Goal: Find contact information: Find contact information

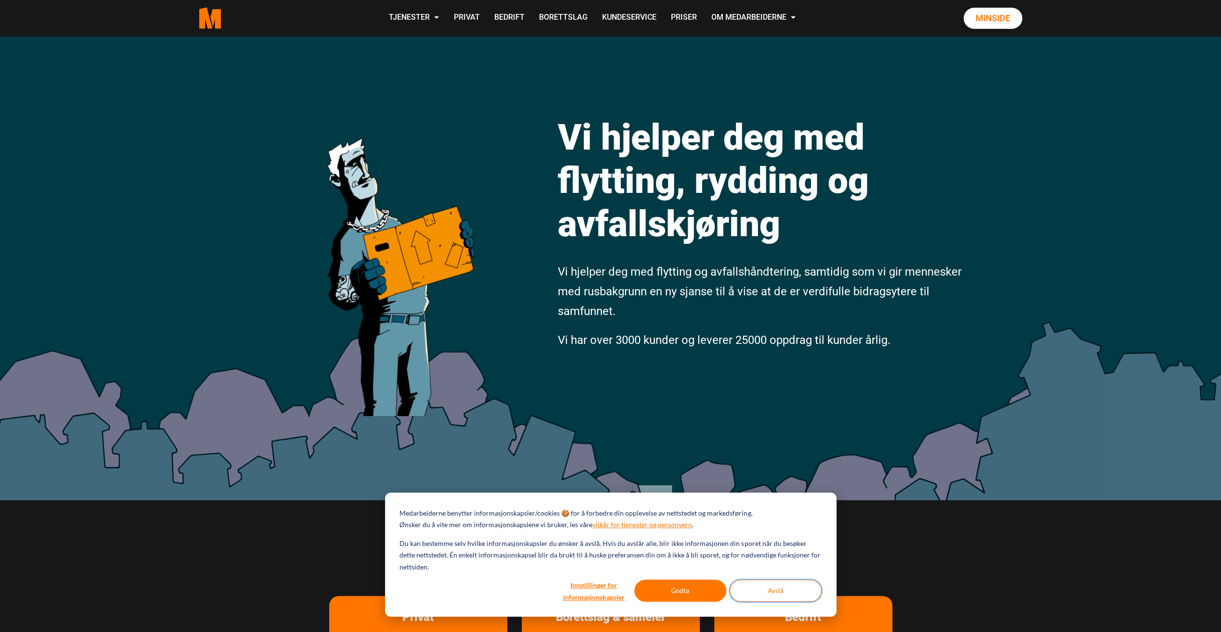
drag, startPoint x: 772, startPoint y: 596, endPoint x: 770, endPoint y: 590, distance: 6.1
click at [773, 596] on button "Avslå" at bounding box center [776, 591] width 92 height 22
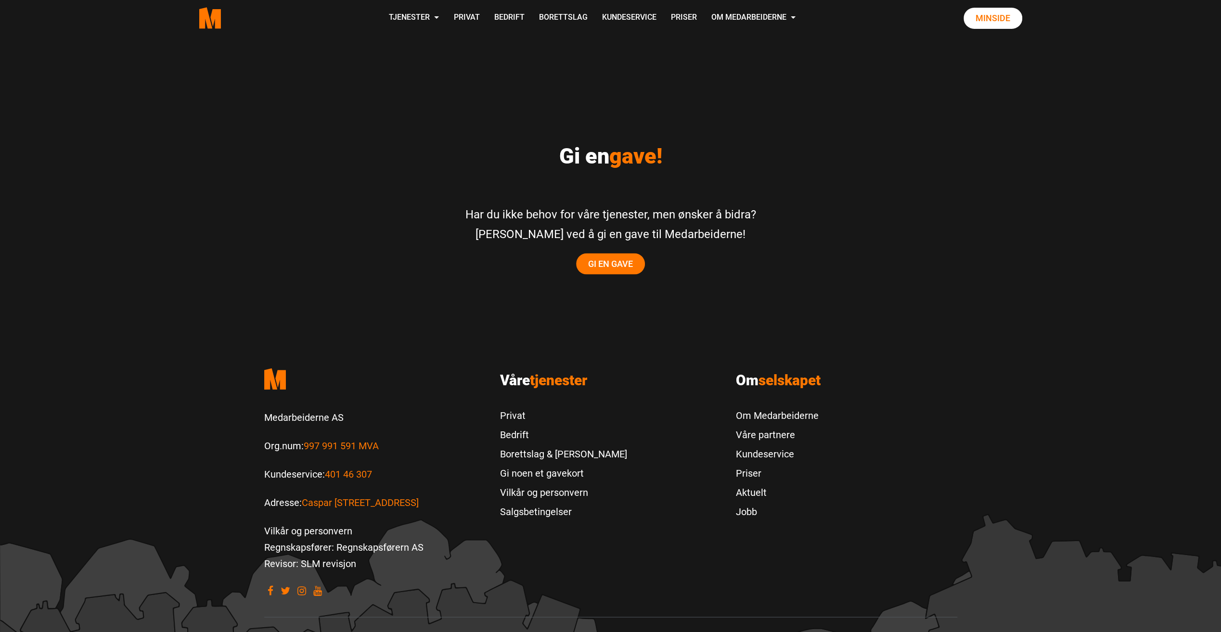
scroll to position [1867, 0]
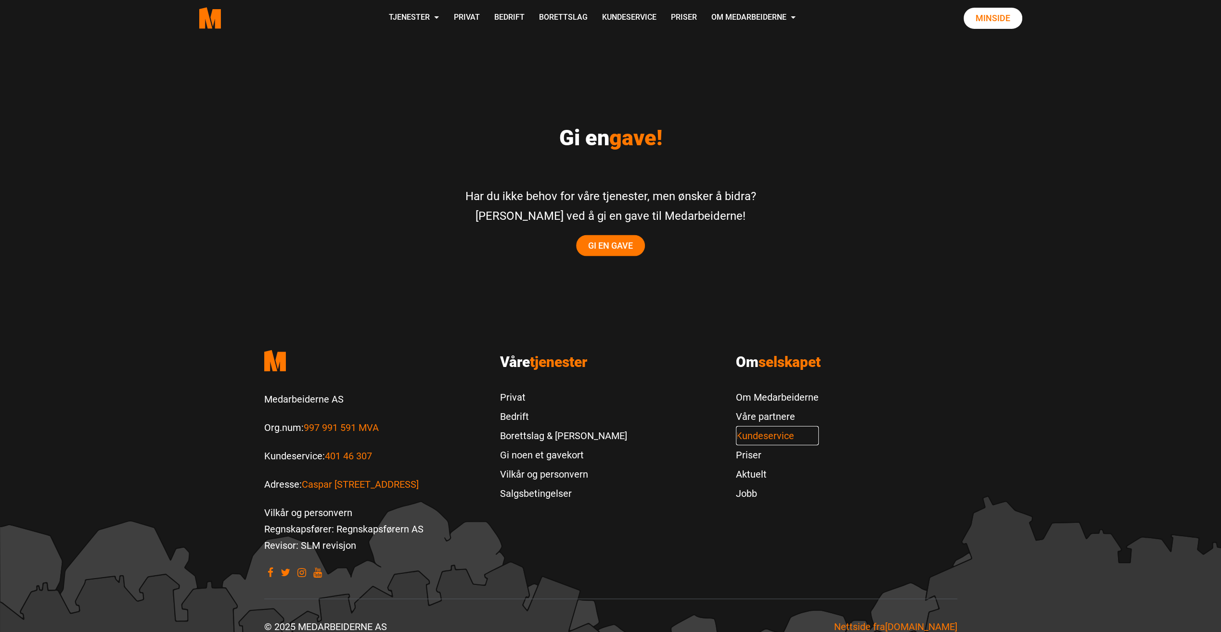
click at [760, 426] on link "Kundeservice" at bounding box center [777, 435] width 83 height 19
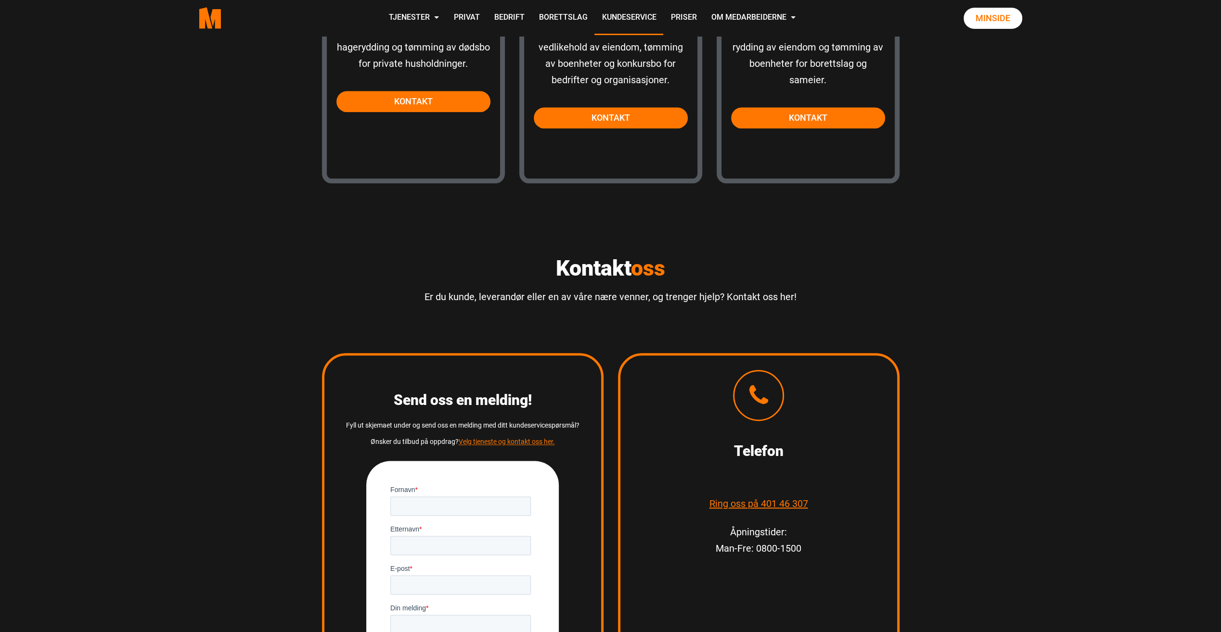
scroll to position [818, 0]
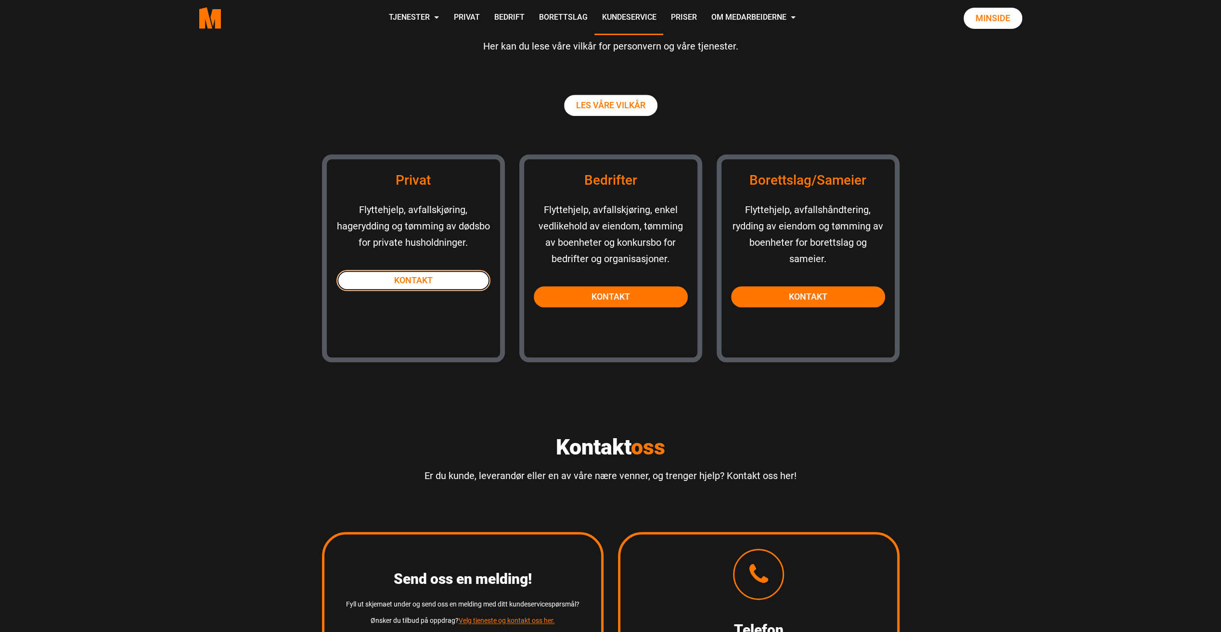
click at [420, 277] on link "Kontakt" at bounding box center [413, 280] width 154 height 21
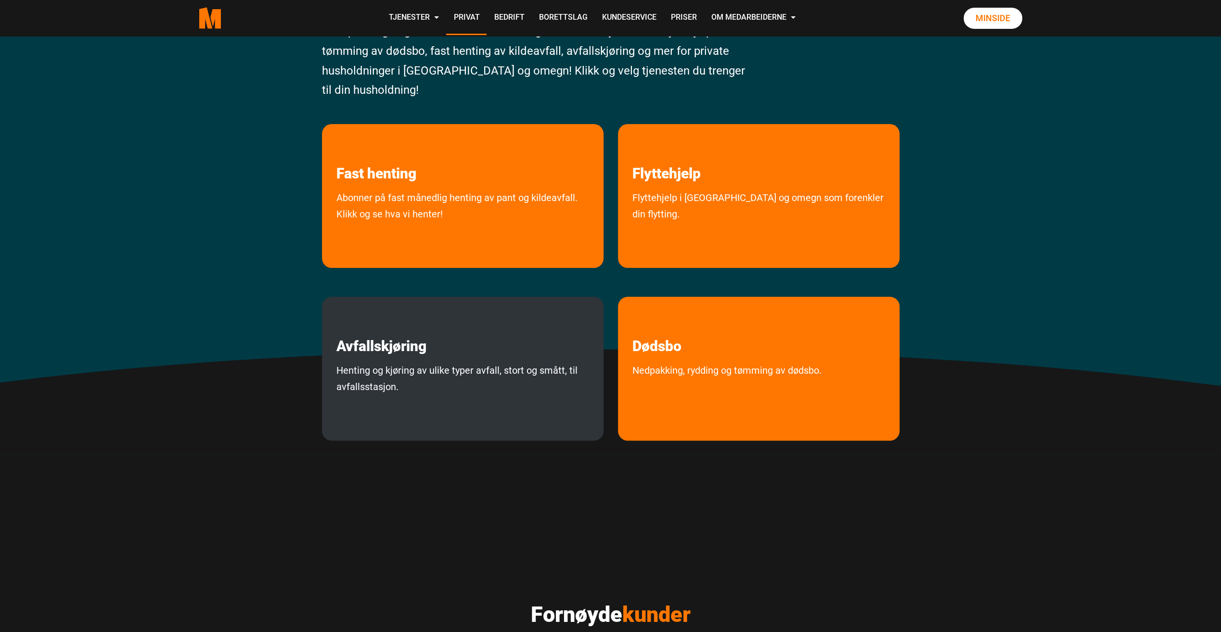
scroll to position [96, 0]
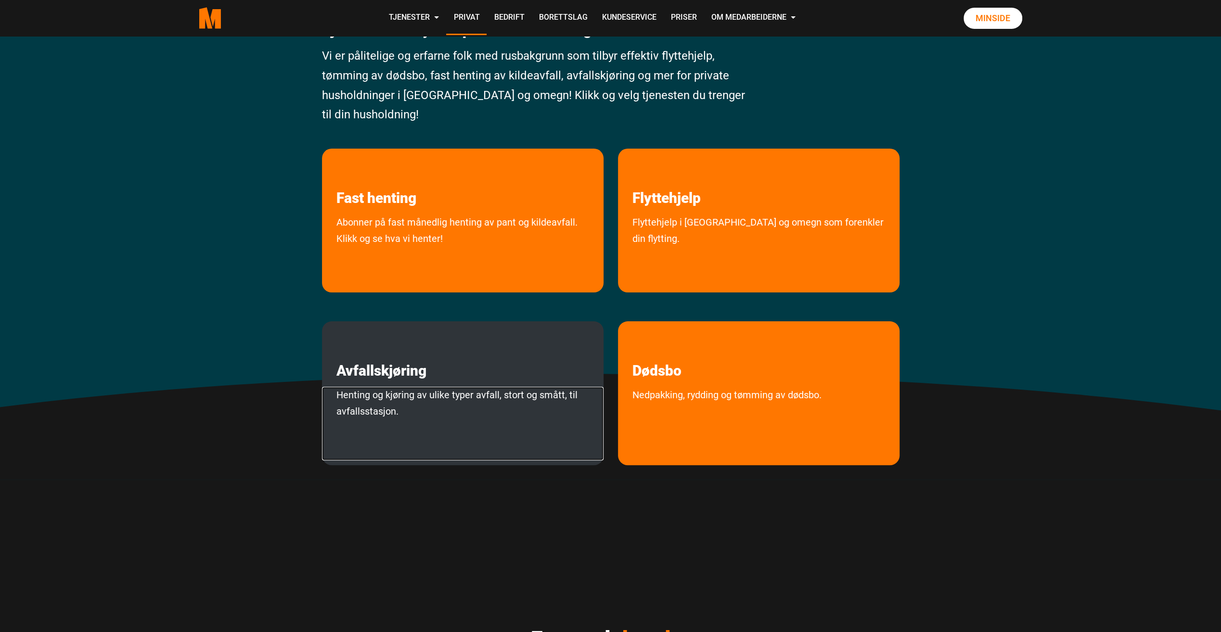
click at [456, 411] on link "Henting og kjøring av ulike typer avfall, stort og smått, til avfallsstasjon." at bounding box center [463, 424] width 282 height 74
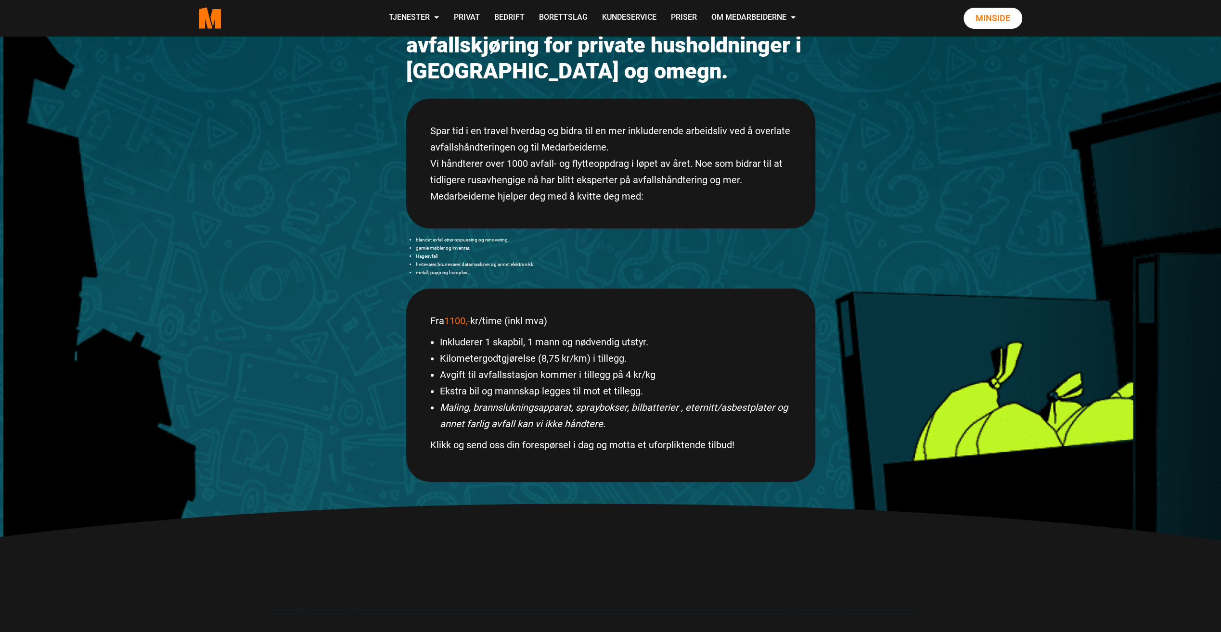
scroll to position [144, 0]
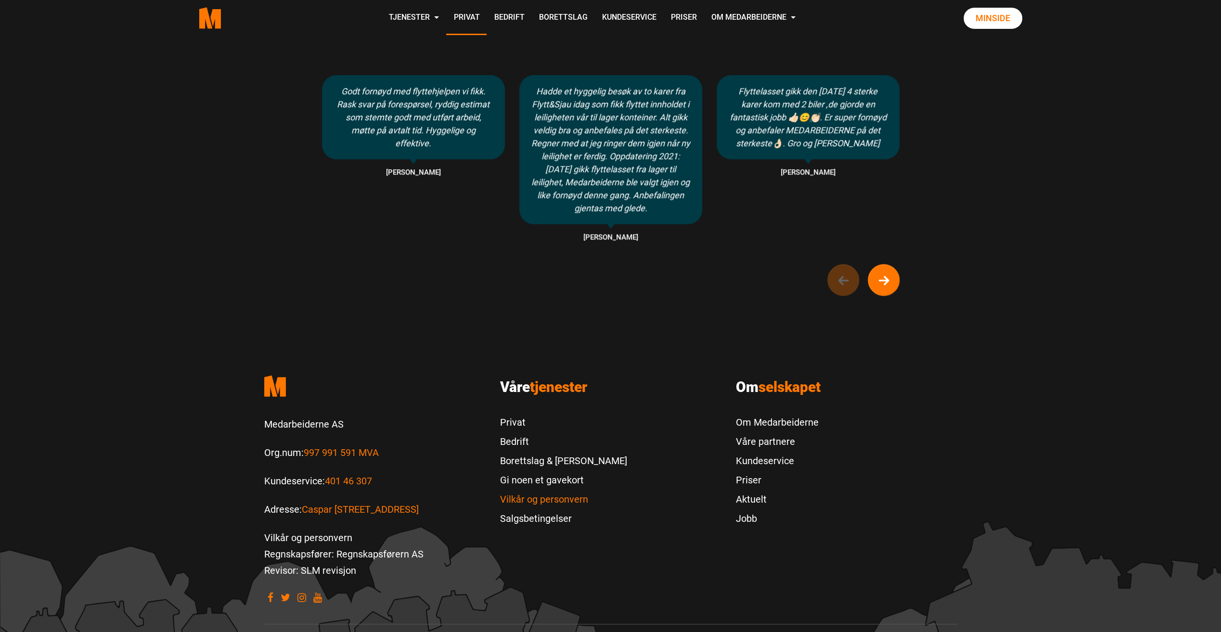
scroll to position [755, 0]
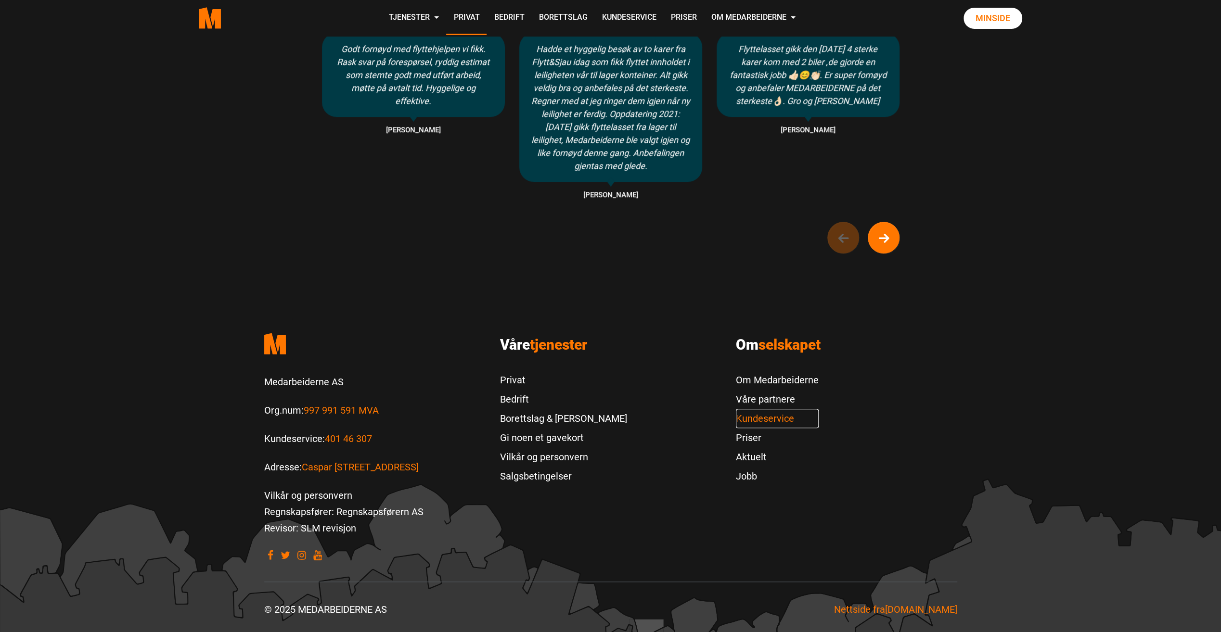
drag, startPoint x: 761, startPoint y: 416, endPoint x: 766, endPoint y: 417, distance: 4.9
click at [761, 416] on link "Kundeservice" at bounding box center [777, 418] width 83 height 19
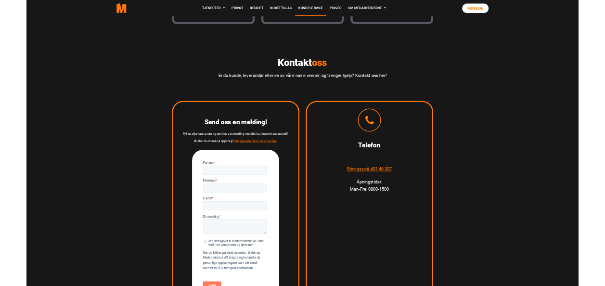
scroll to position [1155, 0]
